Goal: Ask a question

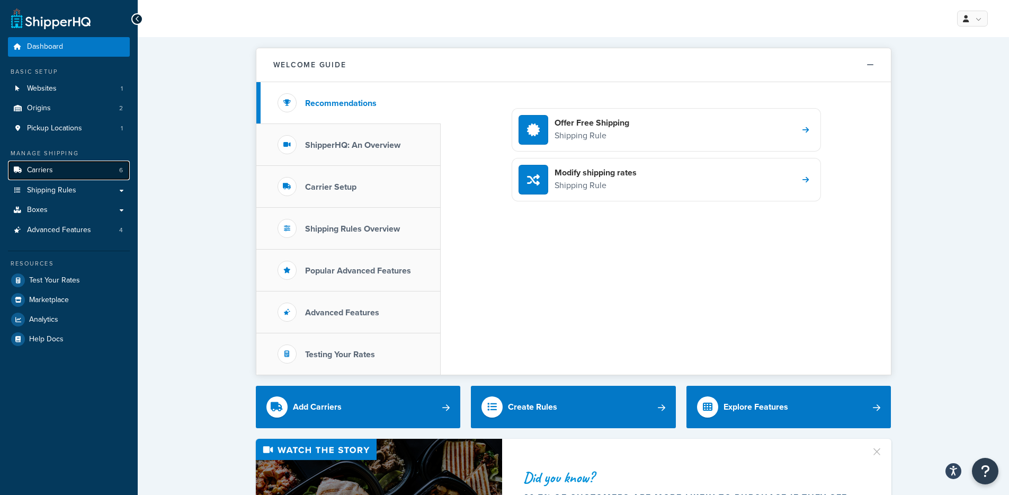
click at [66, 172] on link "Carriers 6" at bounding box center [69, 171] width 122 height 20
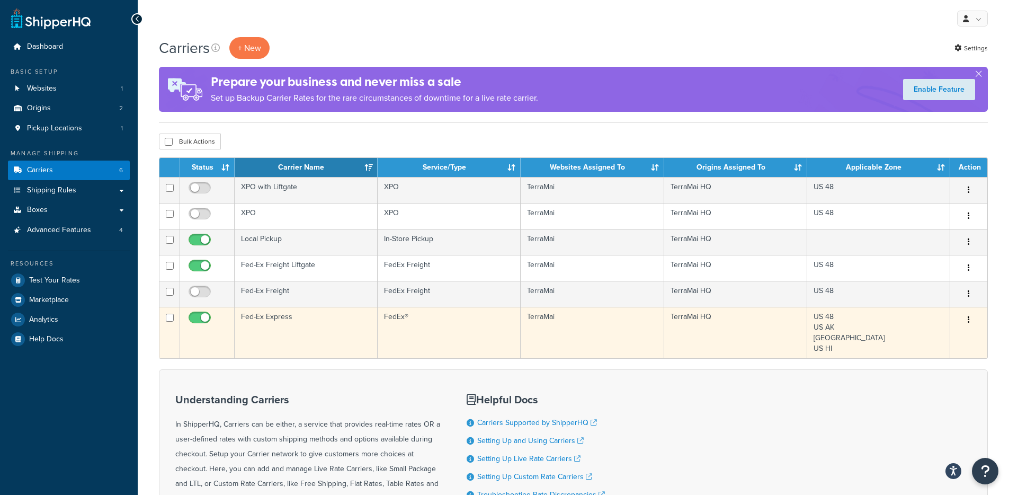
click at [264, 317] on td "Fed-Ex Express" at bounding box center [306, 332] width 143 height 51
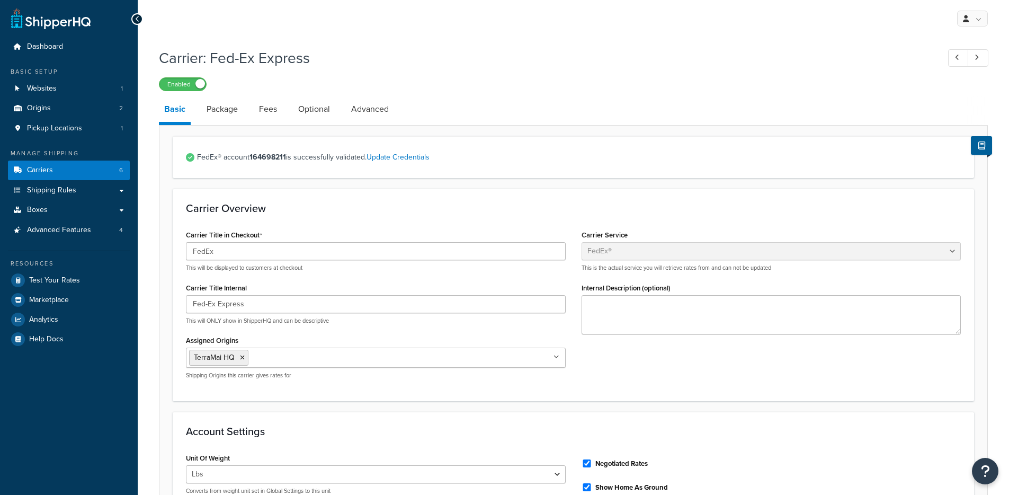
select select "fedEx"
select select "REGULAR_PICKUP"
select select "YOUR_PACKAGING"
click at [220, 109] on link "Package" at bounding box center [222, 108] width 42 height 25
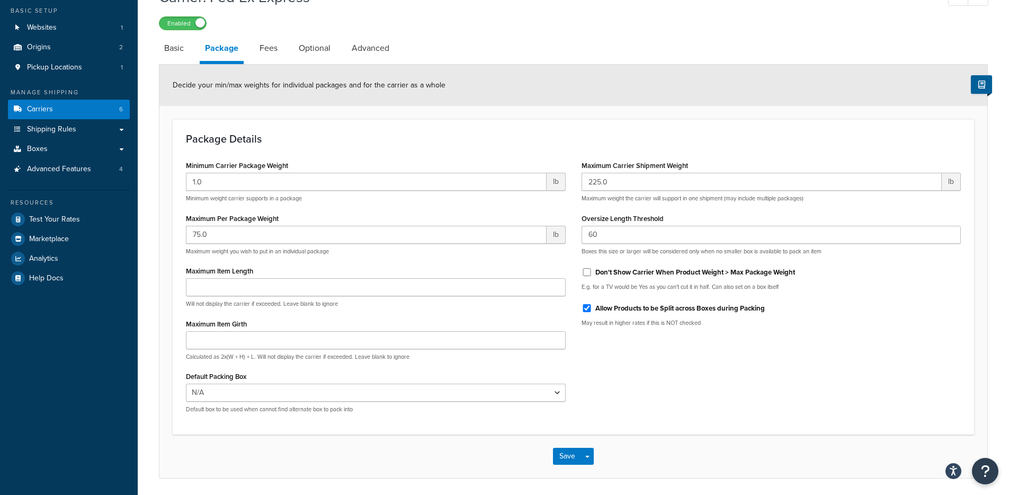
scroll to position [99, 0]
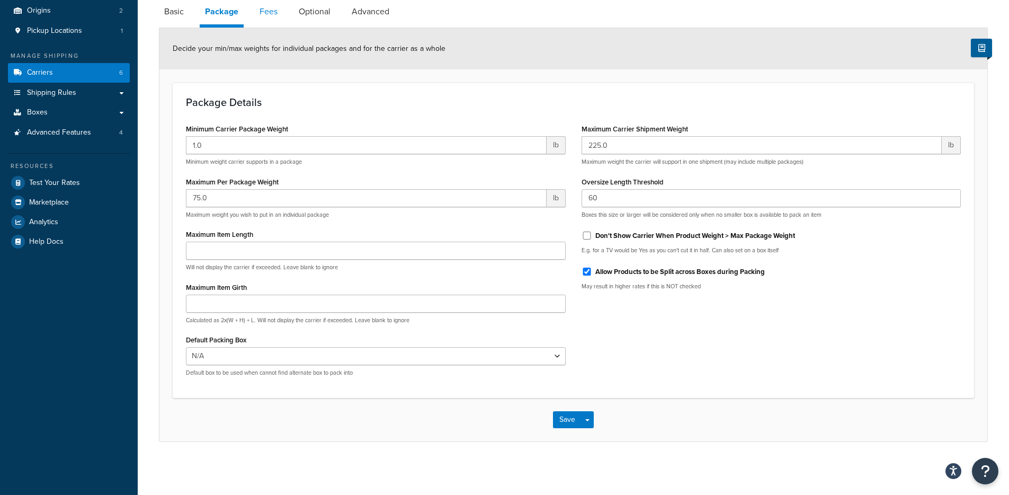
click at [264, 10] on link "Fees" at bounding box center [268, 11] width 29 height 25
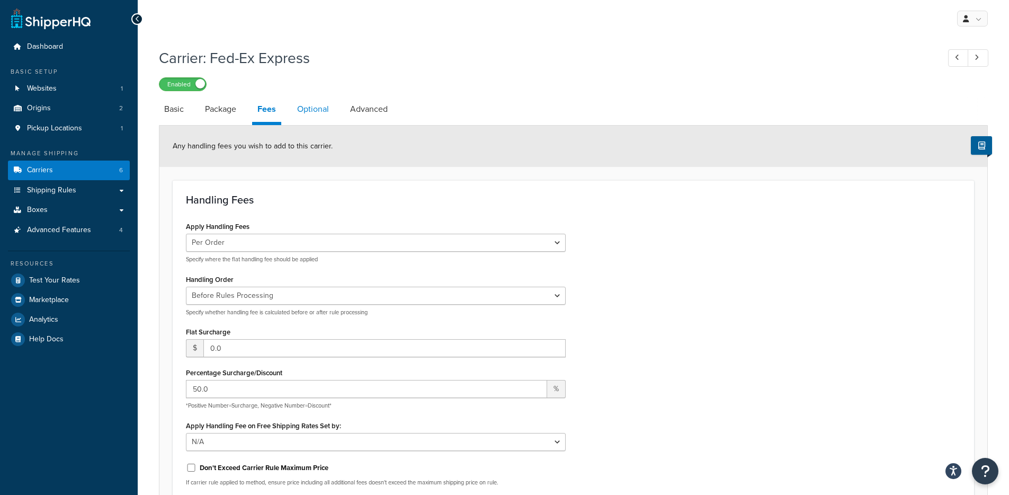
click at [308, 109] on link "Optional" at bounding box center [313, 108] width 42 height 25
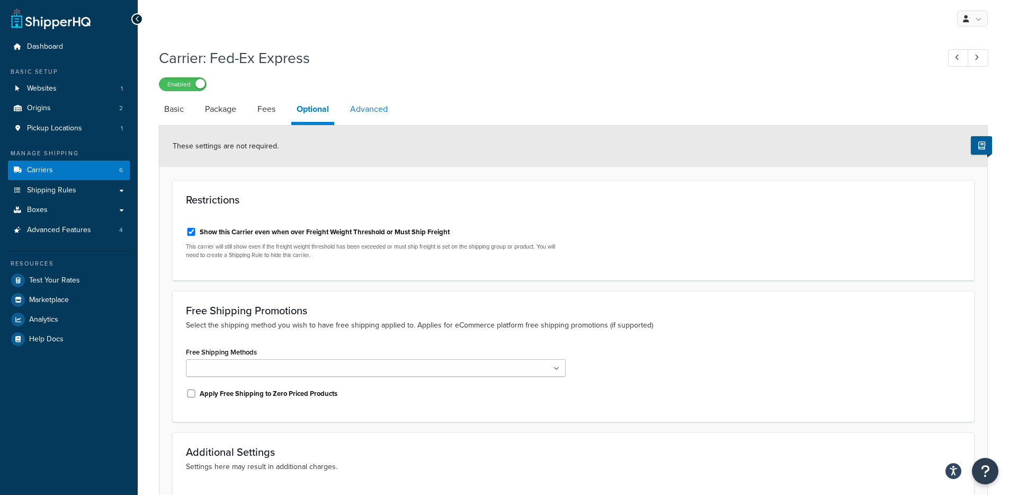
click at [370, 108] on link "Advanced" at bounding box center [369, 108] width 48 height 25
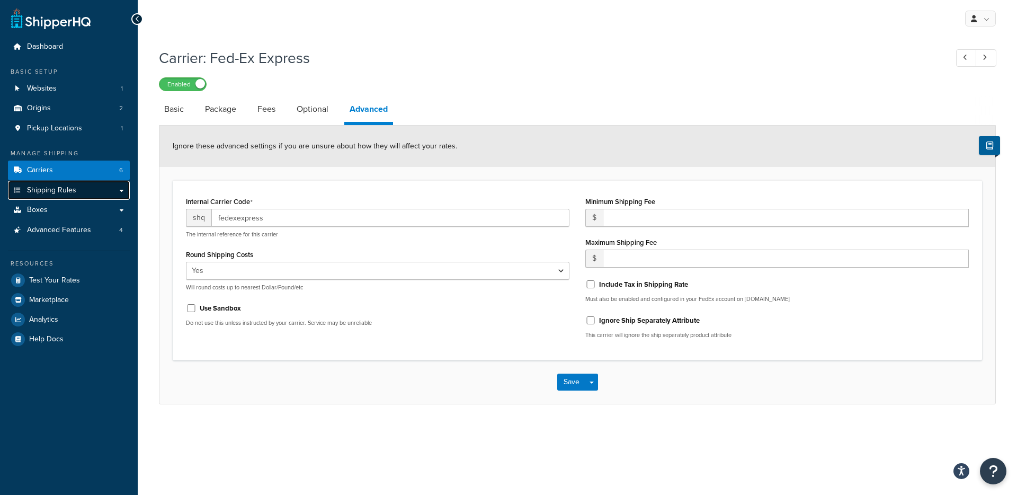
click at [61, 188] on span "Shipping Rules" at bounding box center [51, 190] width 49 height 9
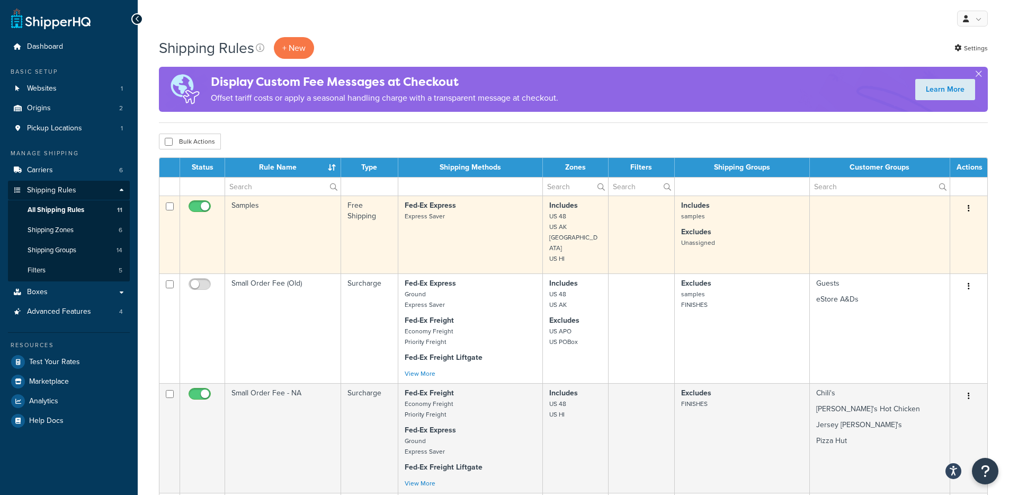
click at [249, 205] on td "Samples" at bounding box center [283, 234] width 116 height 78
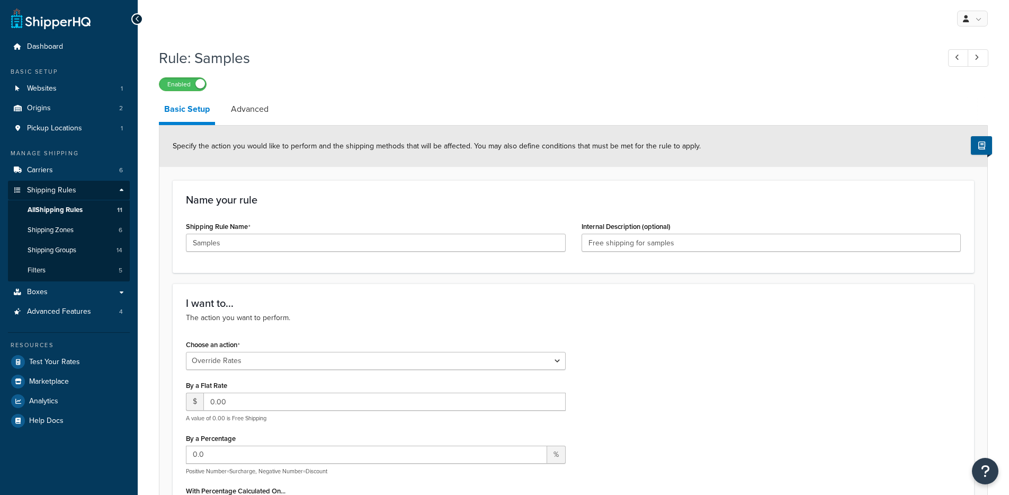
select select "OVERRIDE"
select select "ITEM"
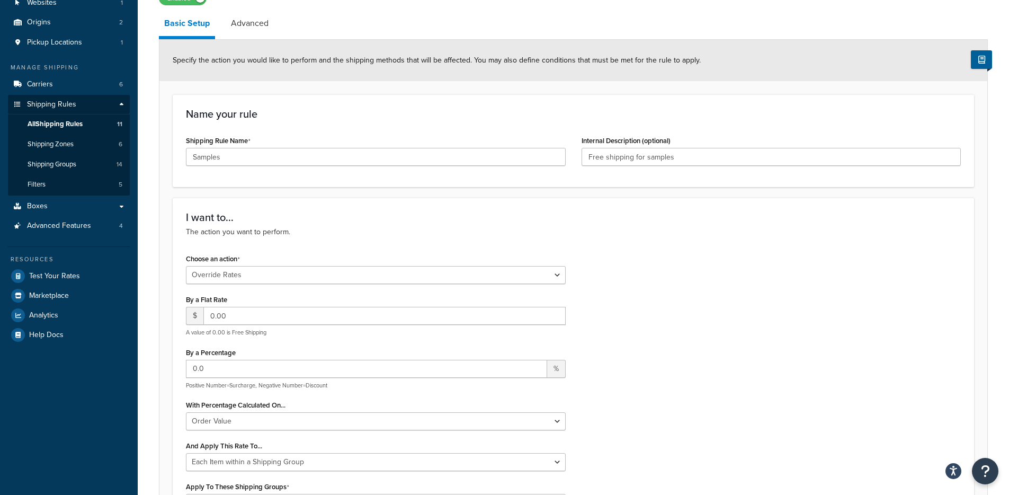
scroll to position [15, 0]
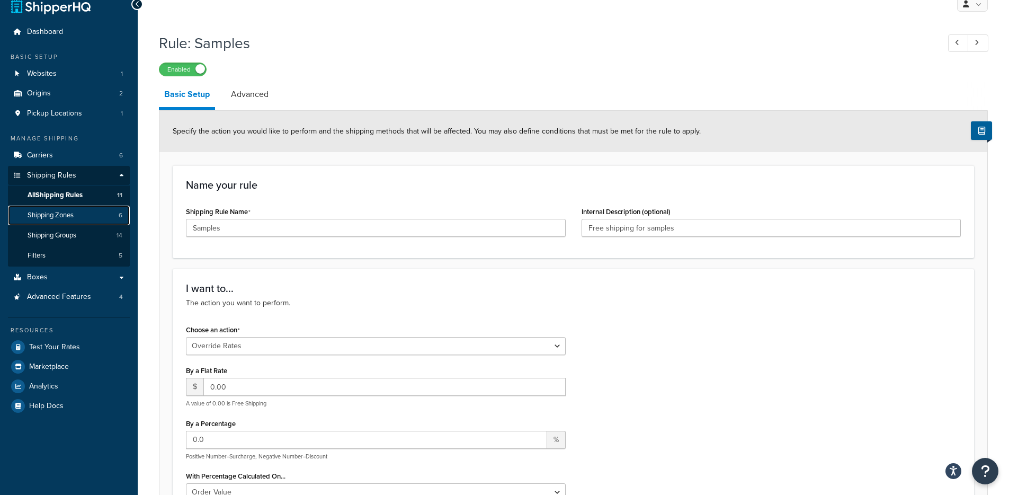
click at [56, 213] on span "Shipping Zones" at bounding box center [51, 215] width 46 height 9
click at [248, 95] on link "Advanced" at bounding box center [250, 94] width 48 height 25
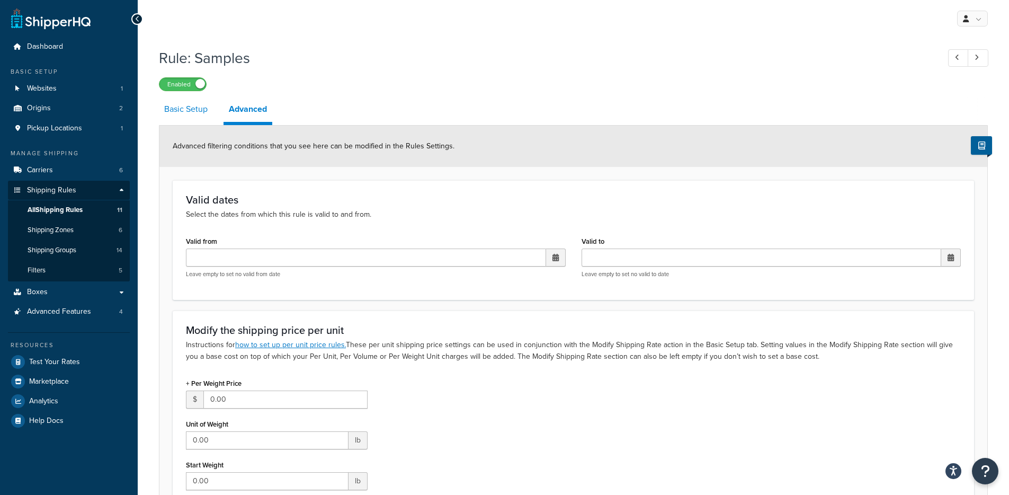
drag, startPoint x: 194, startPoint y: 111, endPoint x: 186, endPoint y: 108, distance: 8.8
click at [194, 111] on link "Basic Setup" at bounding box center [186, 108] width 54 height 25
select select "OVERRIDE"
select select "ITEM"
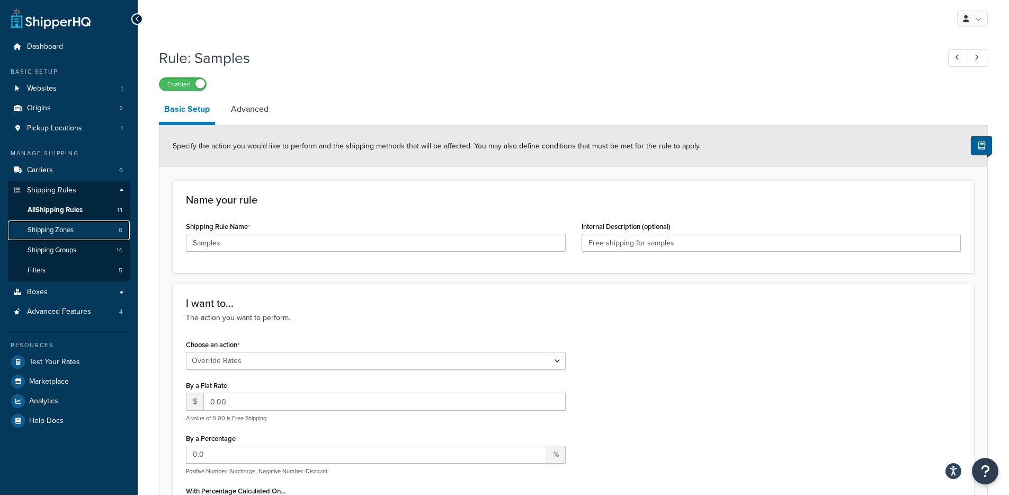
click at [57, 234] on span "Shipping Zones" at bounding box center [51, 230] width 46 height 9
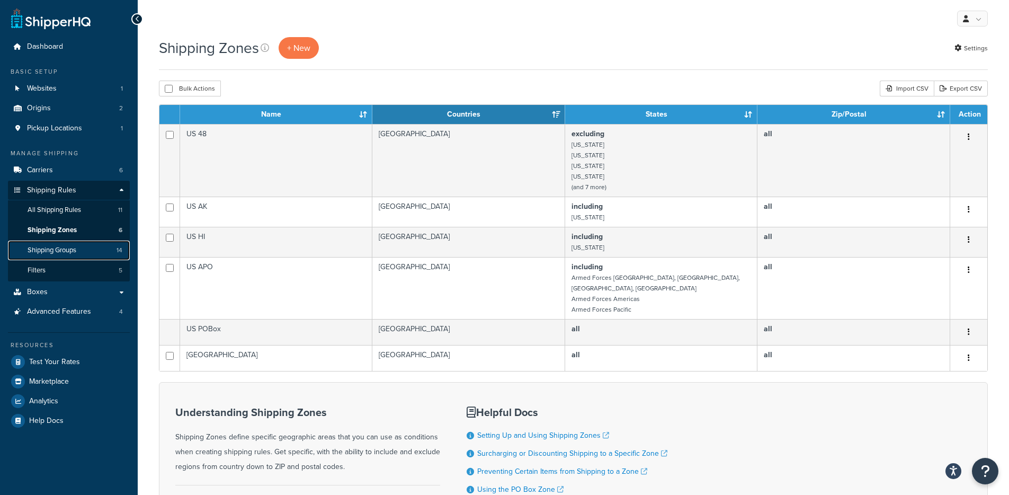
click at [64, 250] on span "Shipping Groups" at bounding box center [52, 250] width 49 height 9
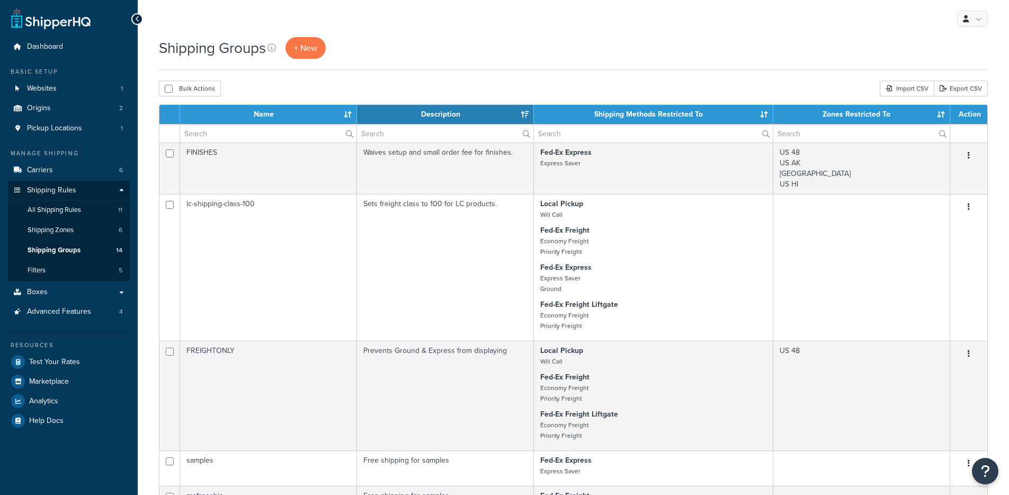
select select "15"
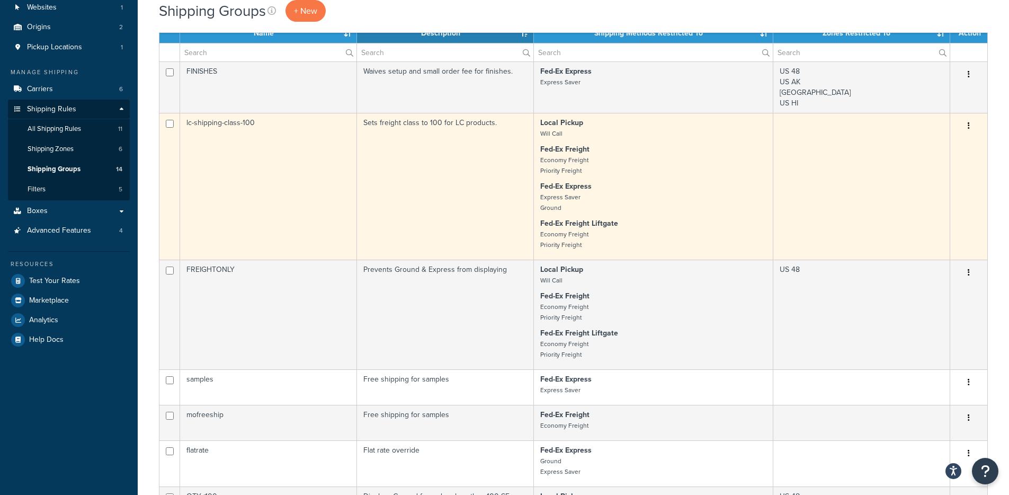
scroll to position [268, 0]
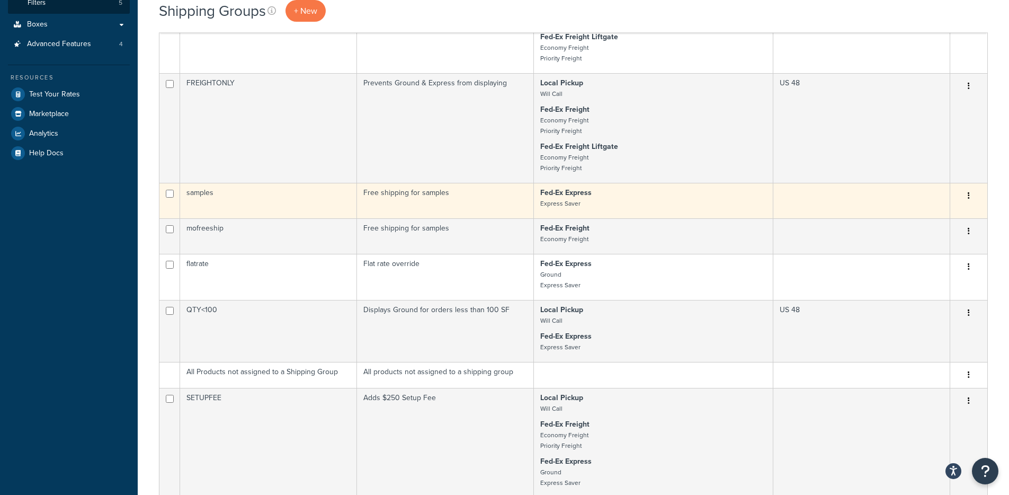
click at [197, 195] on td "samples" at bounding box center [268, 200] width 177 height 35
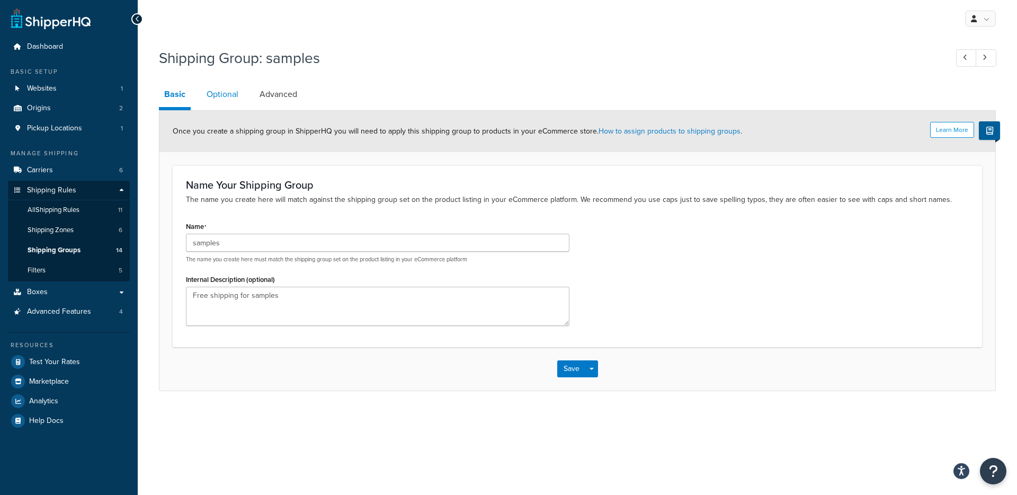
click at [226, 97] on link "Optional" at bounding box center [222, 94] width 42 height 25
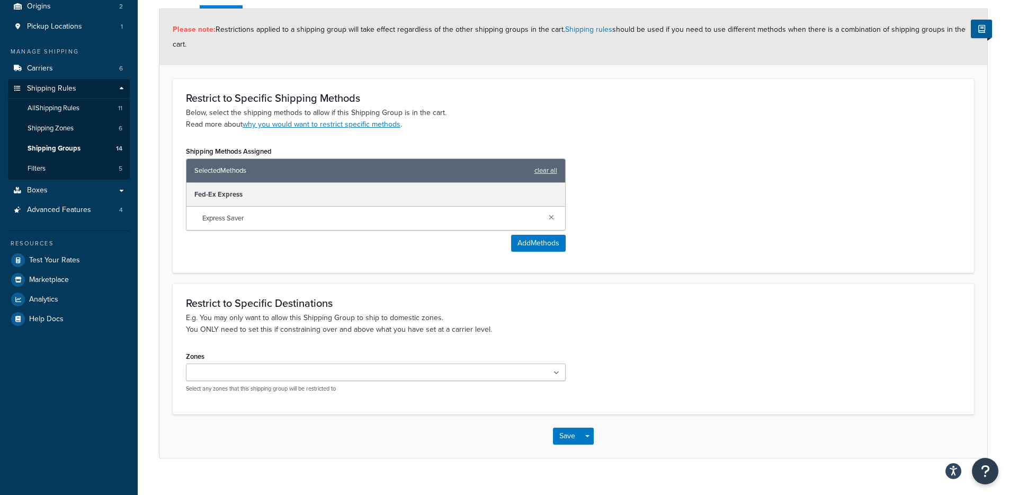
scroll to position [119, 0]
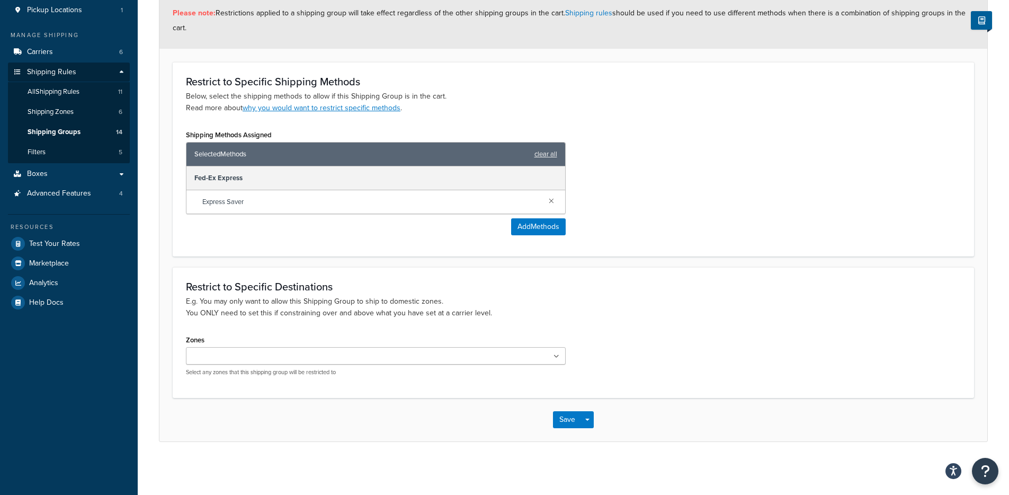
click at [285, 360] on ul at bounding box center [376, 355] width 380 height 17
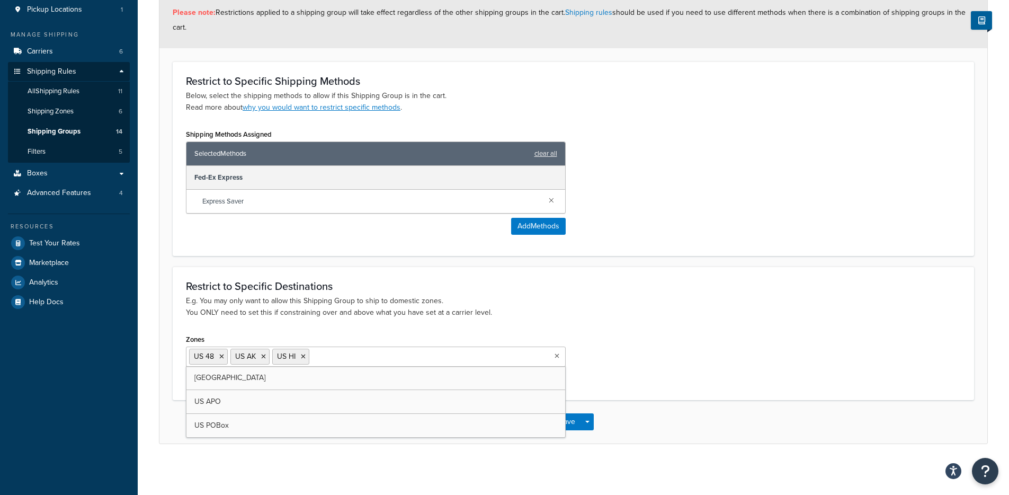
click at [673, 446] on div "Shipping Group: samples Basic Optional Advanced Please note: Restrictions appli…" at bounding box center [574, 197] width 872 height 547
click at [567, 420] on button "Save" at bounding box center [567, 421] width 29 height 17
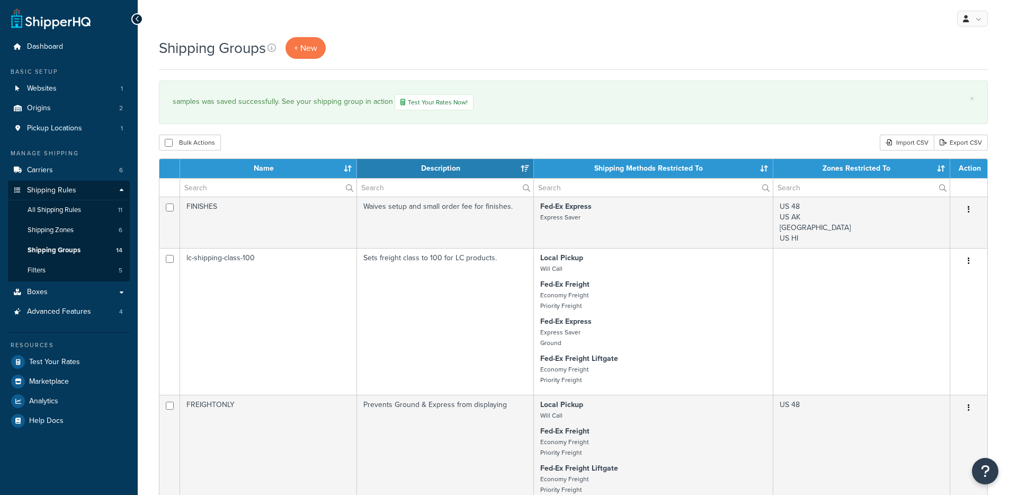
select select "15"
click at [986, 476] on icon "Open Resource Center" at bounding box center [986, 471] width 10 height 15
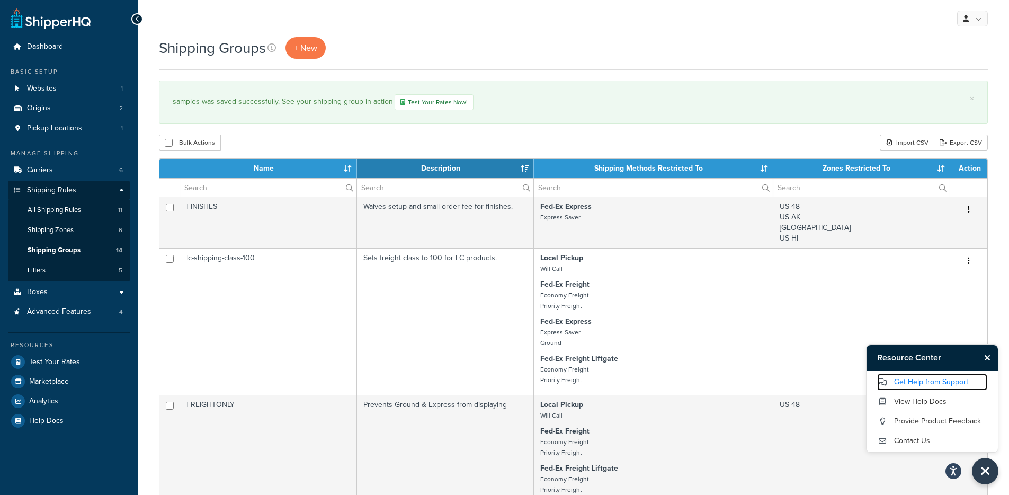
click at [934, 382] on link "Get Help from Support" at bounding box center [932, 382] width 110 height 17
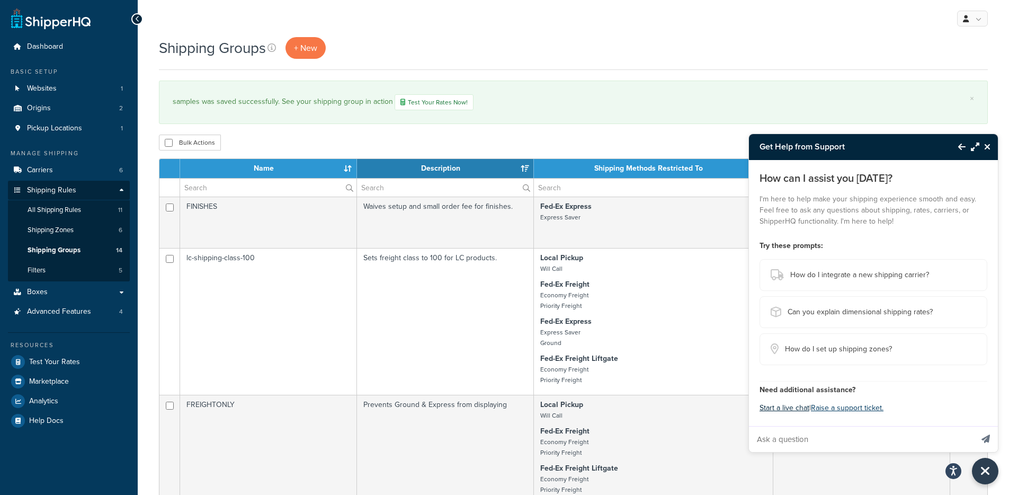
click at [797, 409] on button "Start a live chat" at bounding box center [785, 408] width 50 height 15
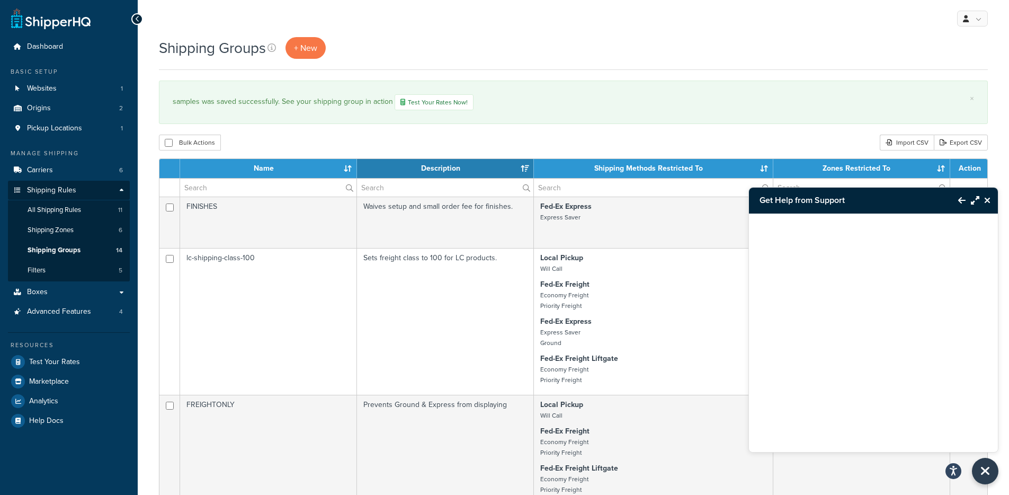
click at [865, 404] on div at bounding box center [873, 320] width 249 height 212
drag, startPoint x: 884, startPoint y: 351, endPoint x: 879, endPoint y: 347, distance: 5.6
click at [884, 350] on div at bounding box center [873, 320] width 249 height 212
click at [871, 331] on div at bounding box center [873, 320] width 249 height 212
click at [963, 201] on icon "Back to Resource Center" at bounding box center [961, 200] width 7 height 8
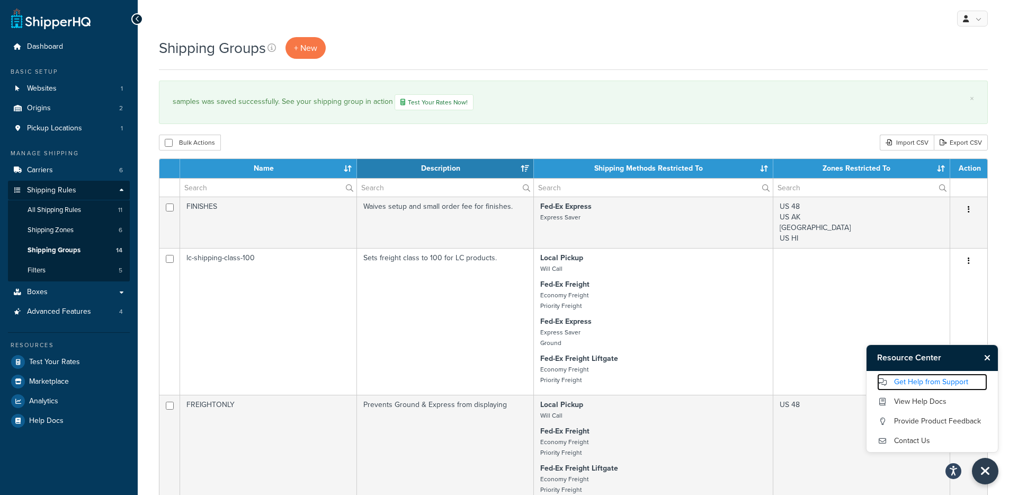
click at [911, 381] on link "Get Help from Support" at bounding box center [932, 382] width 110 height 17
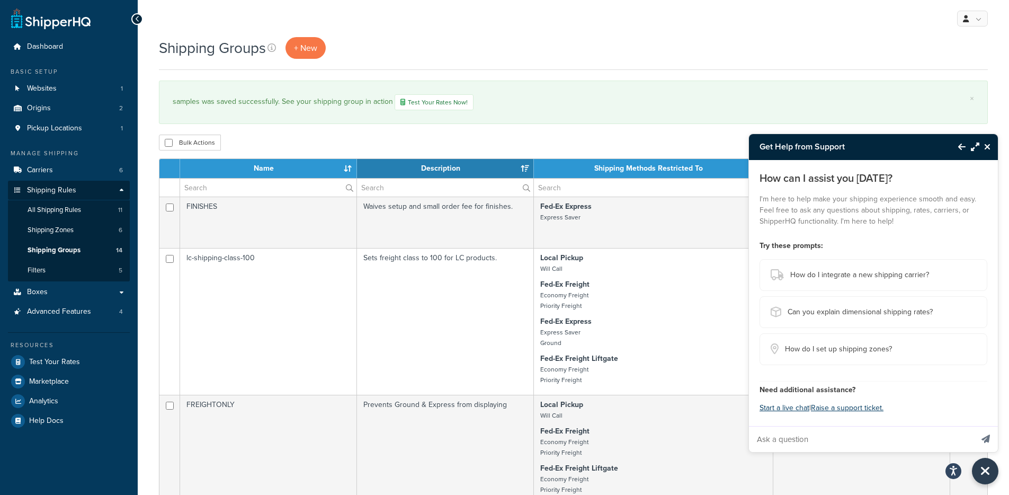
click at [780, 442] on input "Ask a question" at bounding box center [861, 438] width 224 height 25
paste input "SHQ_20250825_2355_shipperws_19972_71289164"
type input "Hello - I am trying to figure out why there are no shipping options available f…"
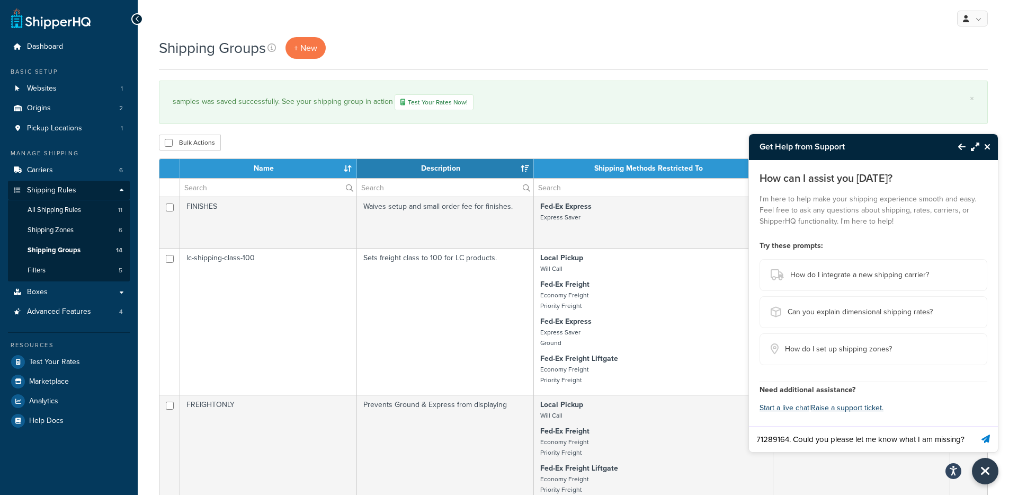
click at [974, 426] on button "Send message" at bounding box center [986, 439] width 24 height 26
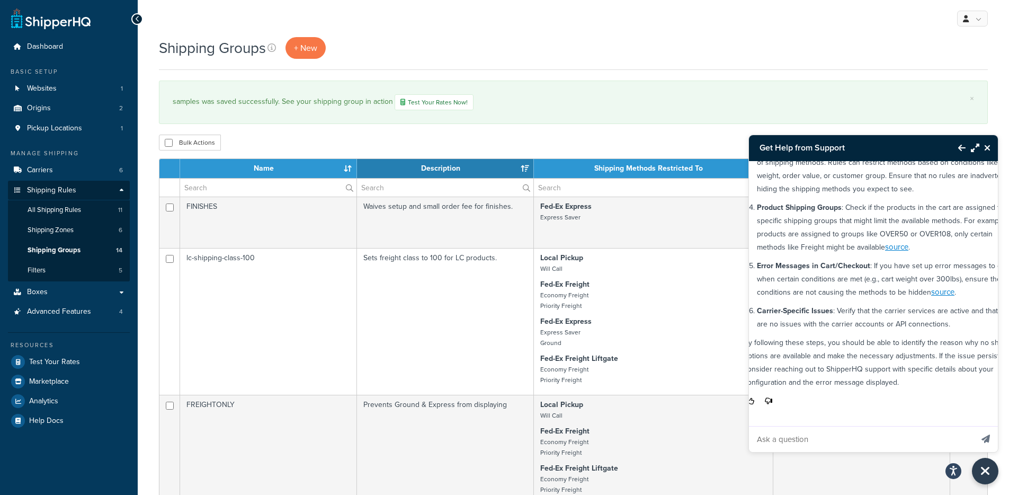
scroll to position [295, 40]
click at [989, 148] on icon "Close Resource Center" at bounding box center [987, 148] width 6 height 8
